Goal: Navigation & Orientation: Go to known website

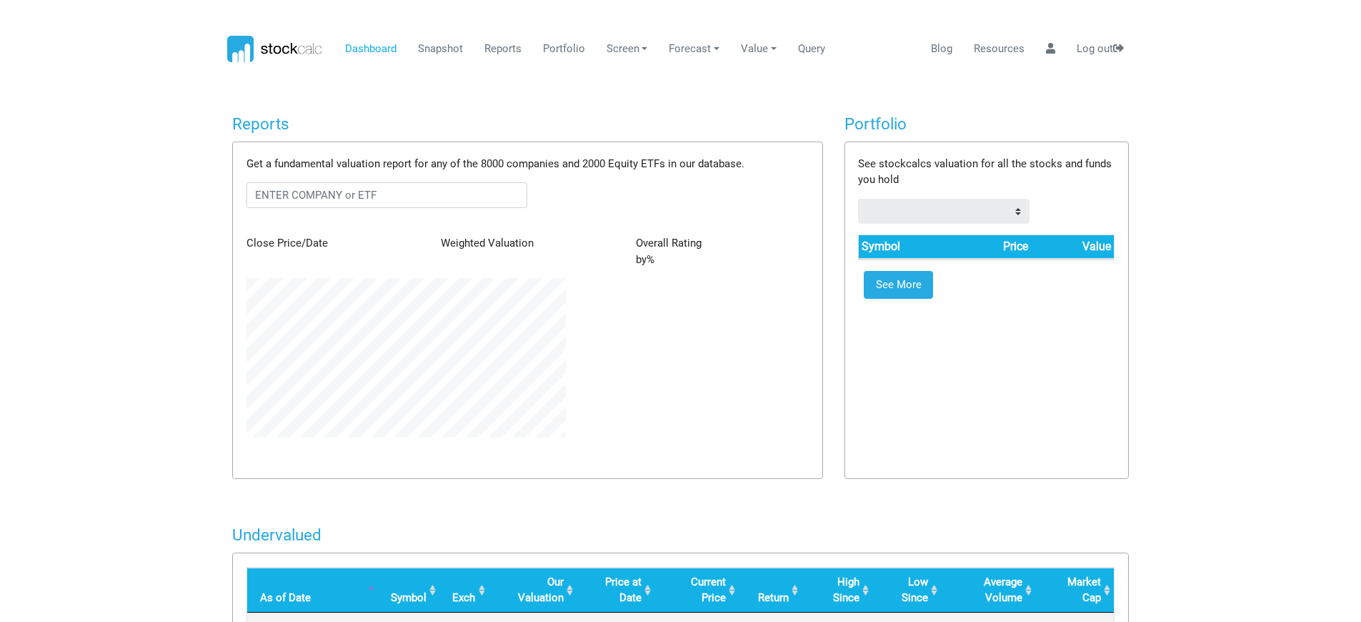
scroll to position [159, 340]
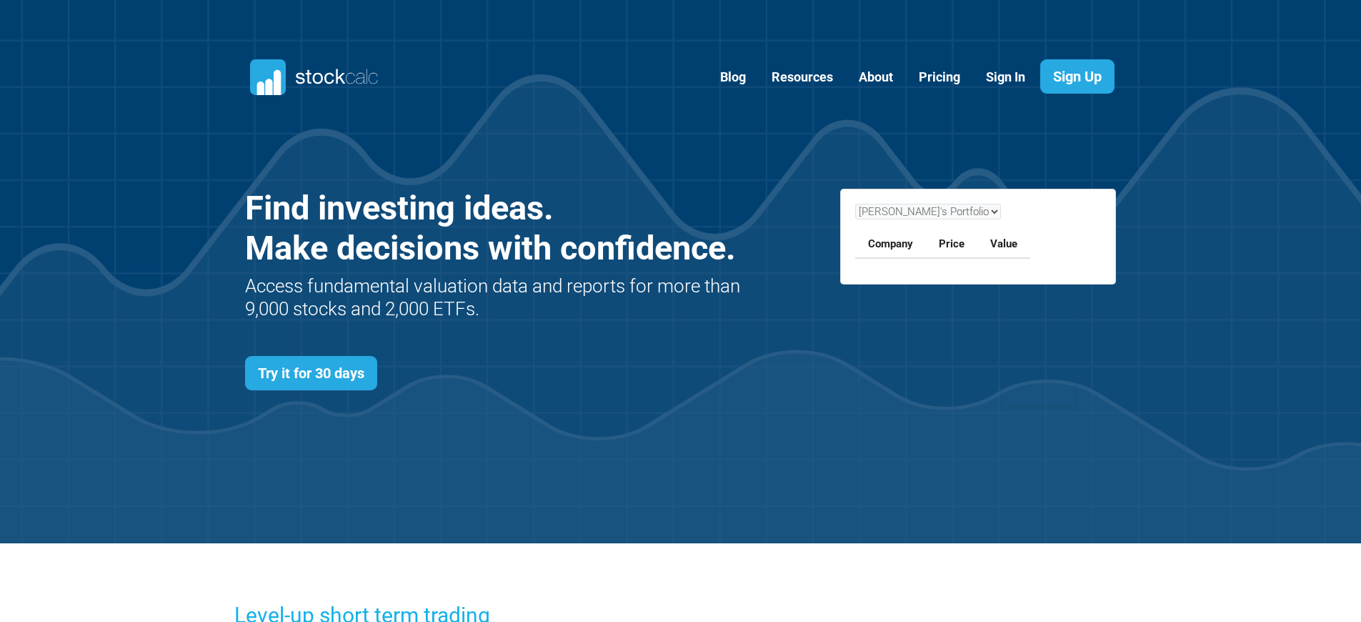
scroll to position [621, 915]
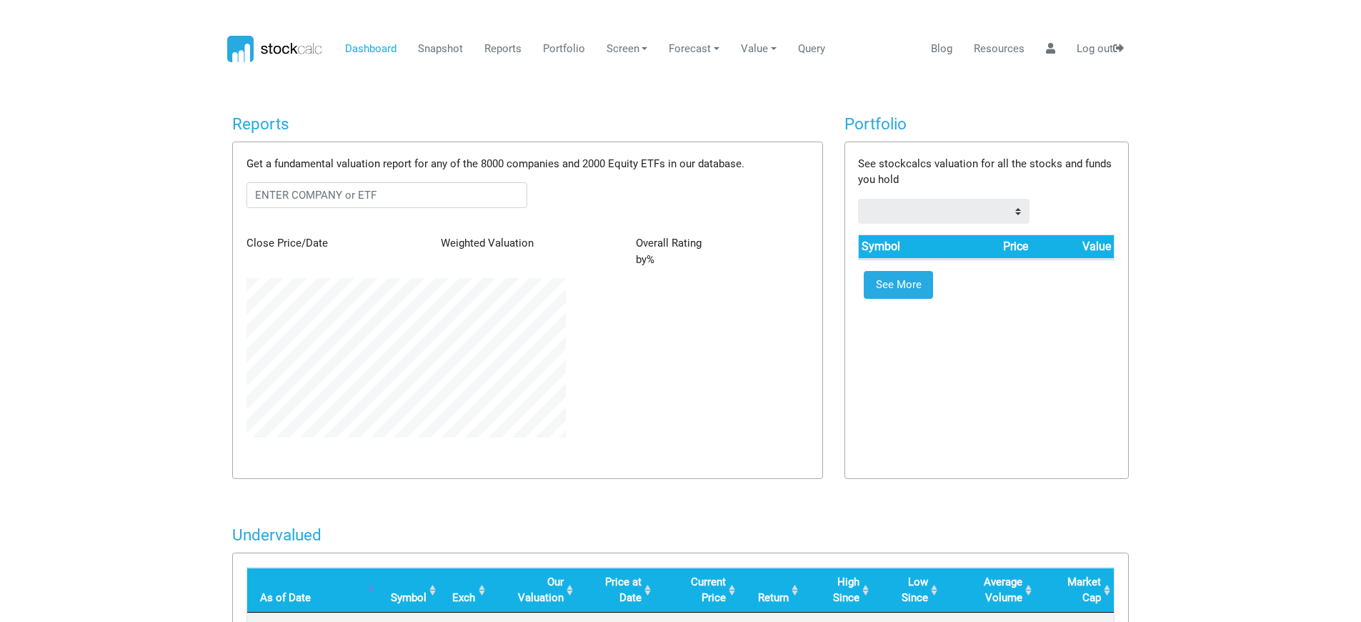
scroll to position [159, 340]
